Goal: Information Seeking & Learning: Learn about a topic

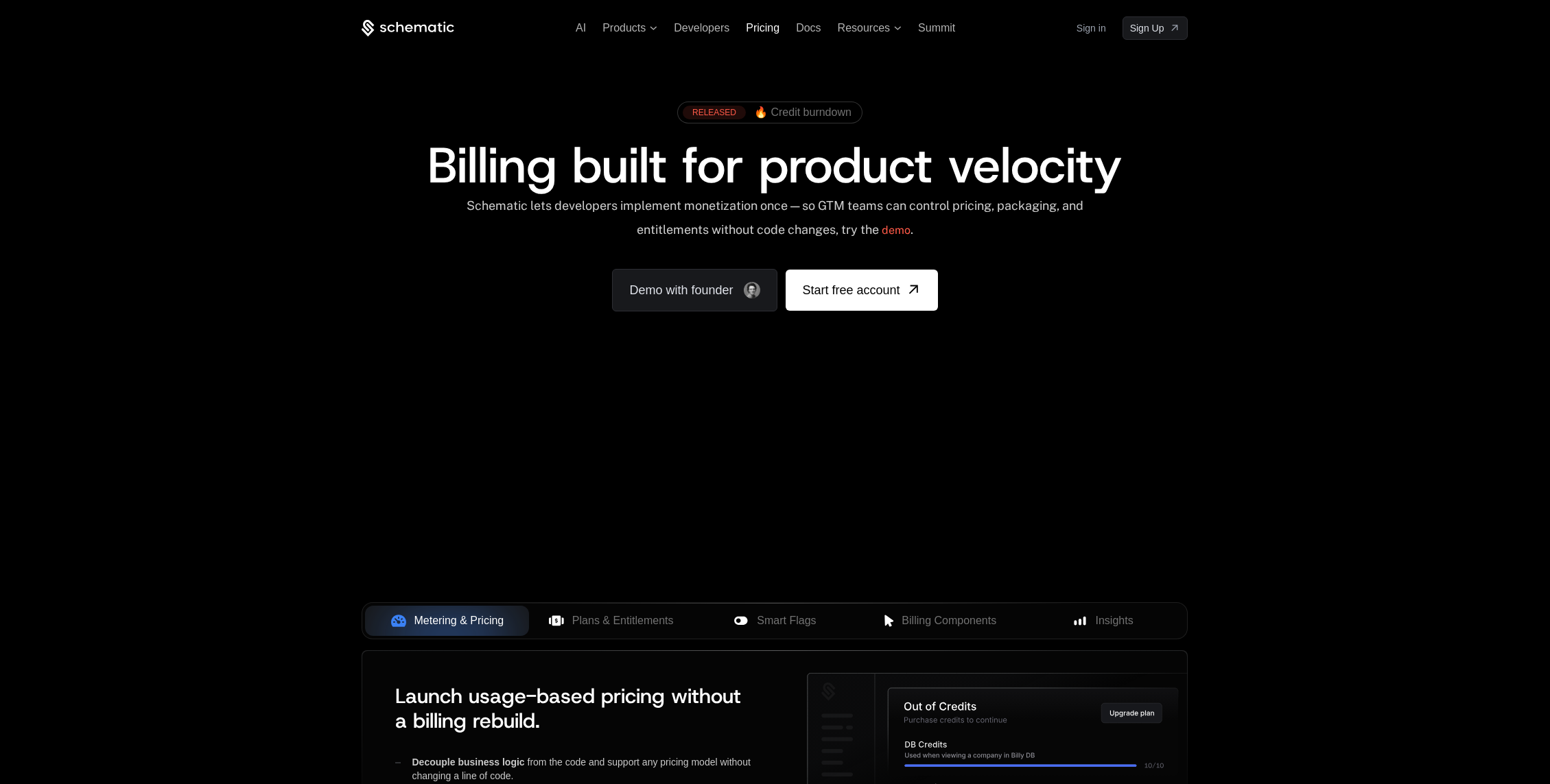
click at [750, 25] on span "Pricing" at bounding box center [762, 28] width 33 height 12
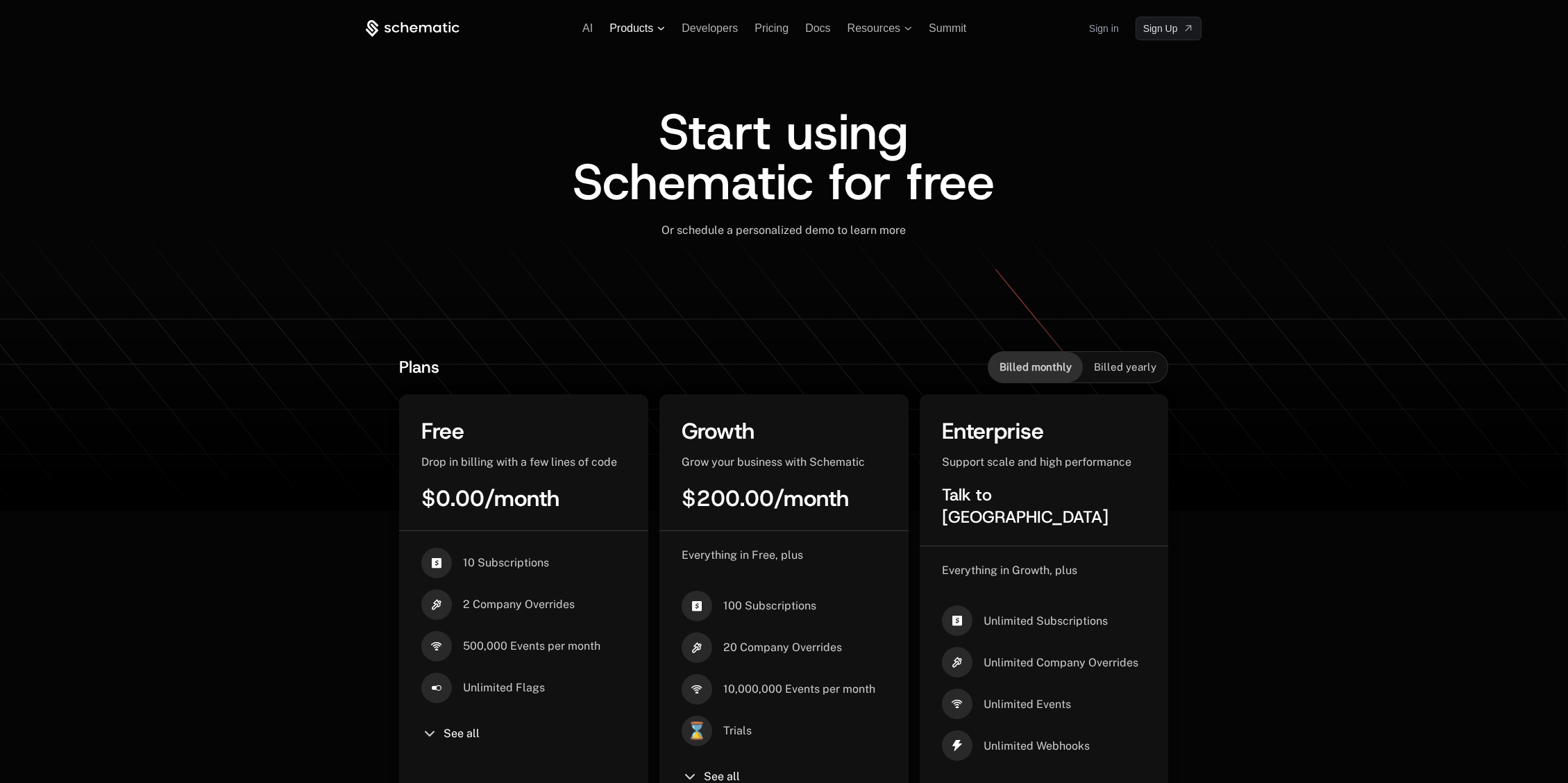
click at [645, 31] on span "Products" at bounding box center [631, 28] width 44 height 12
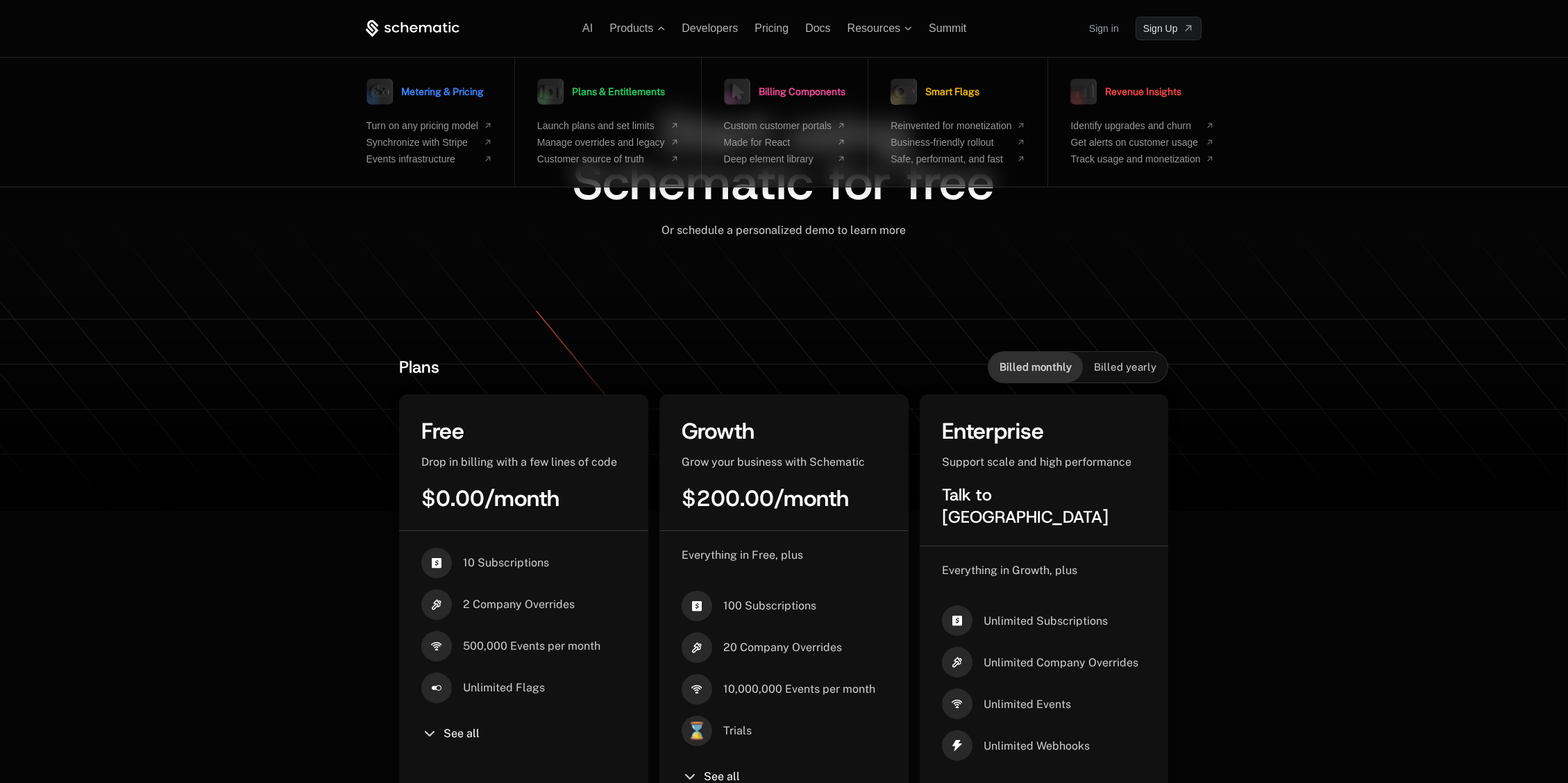
click at [1336, 238] on icon at bounding box center [784, 365] width 1568 height 291
